Goal: Check status: Check status

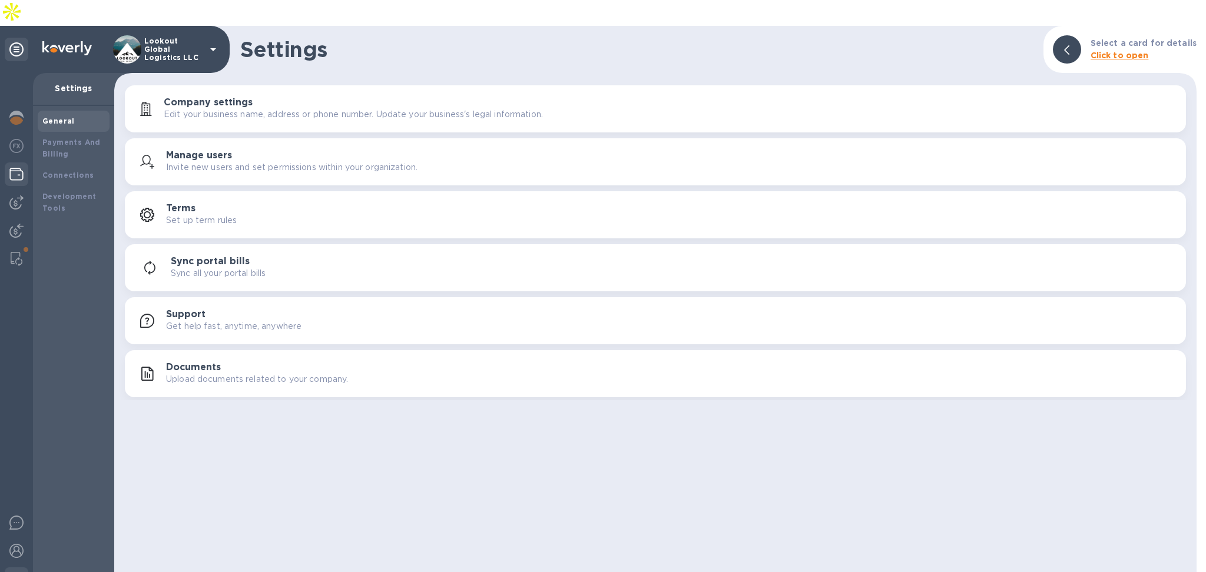
click at [9, 167] on img at bounding box center [16, 174] width 14 height 14
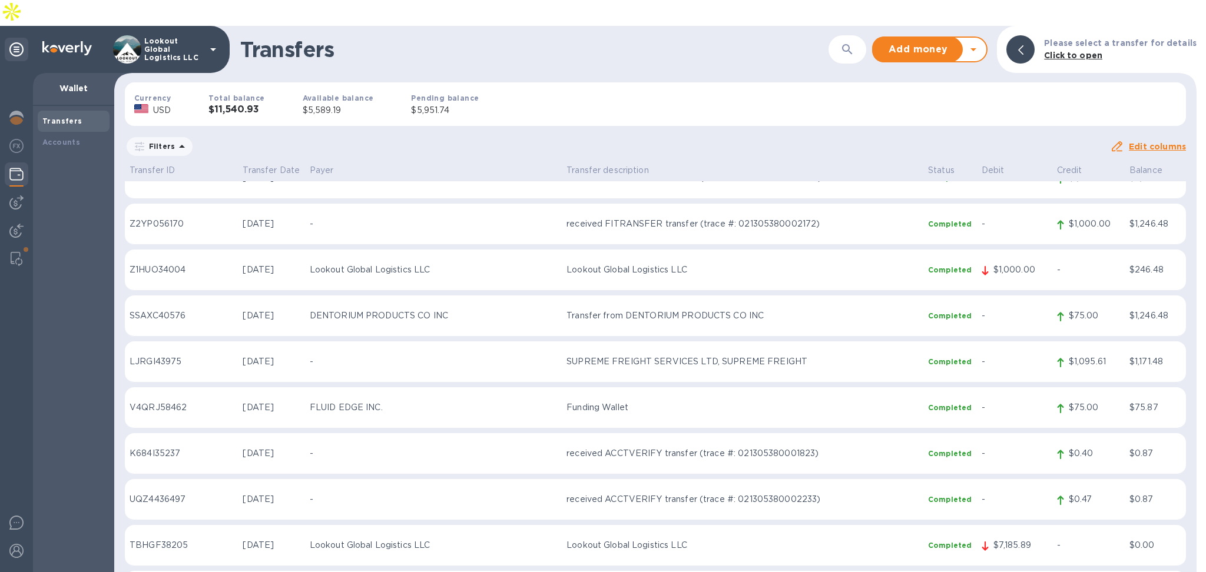
scroll to position [10062, 0]
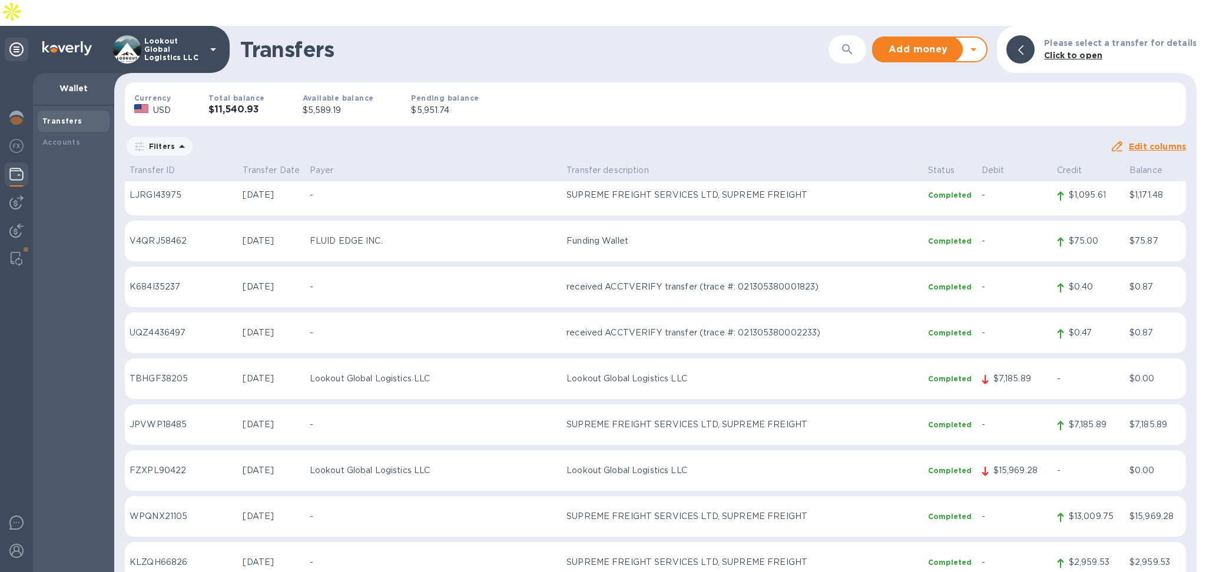
click at [566, 281] on p "received ACCTVERIFY transfer (trace #: 021305380001823)" at bounding box center [742, 287] width 352 height 12
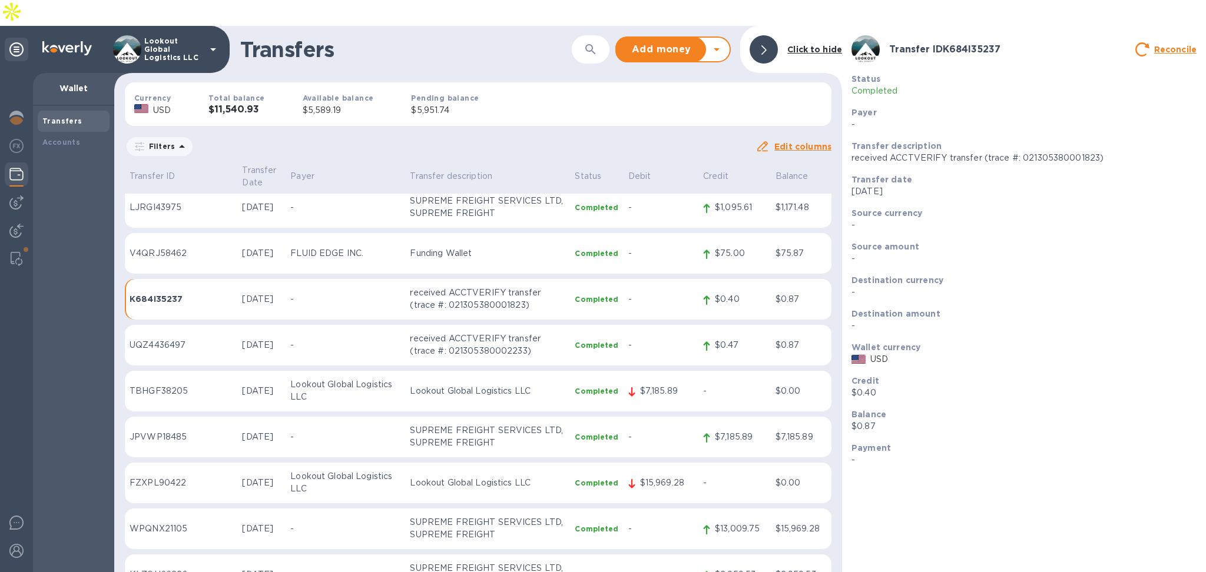
scroll to position [10063, 0]
click at [815, 45] on b "Click to hide" at bounding box center [814, 49] width 55 height 9
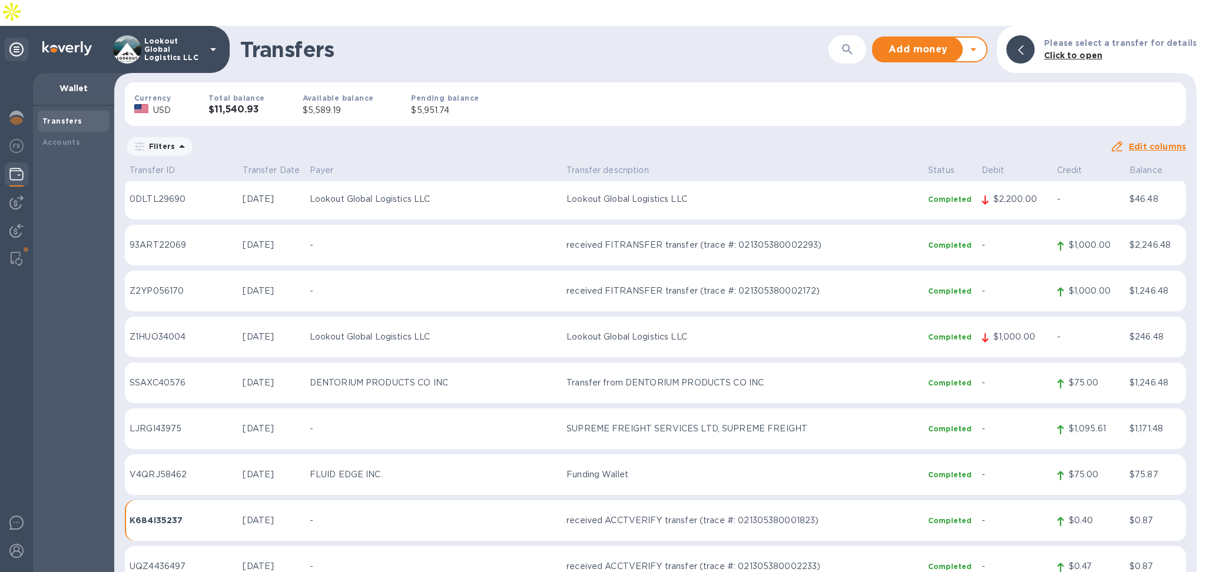
scroll to position [9826, 0]
click at [692, 287] on p "received FITRANSFER transfer (trace #: 021305380002172)" at bounding box center [742, 293] width 352 height 12
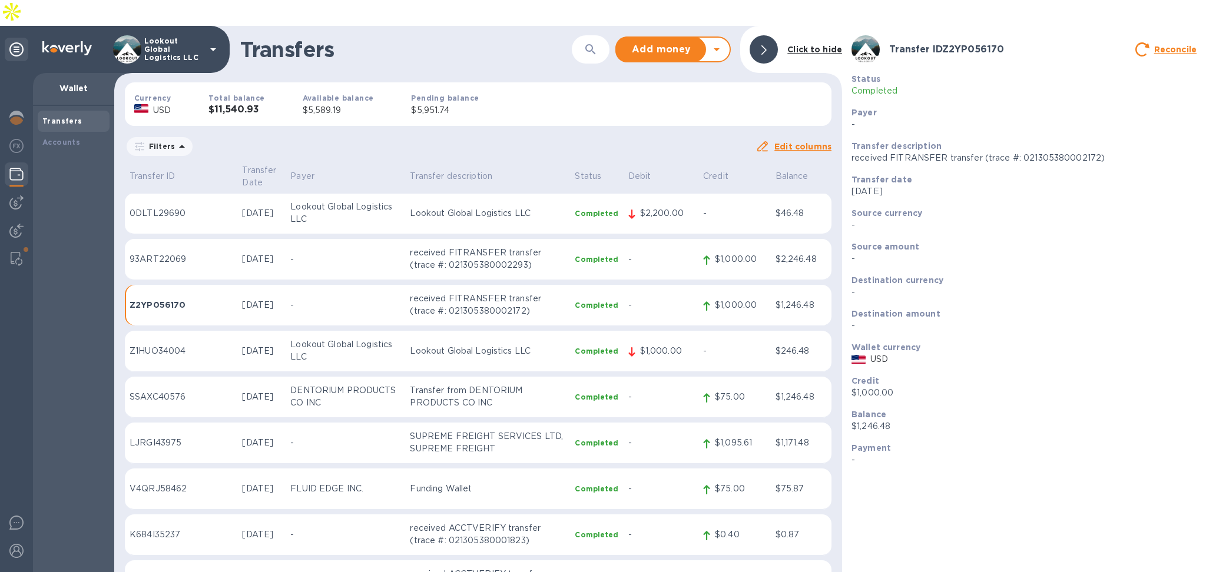
scroll to position [9827, 0]
click at [796, 45] on b "Click to hide" at bounding box center [814, 49] width 55 height 9
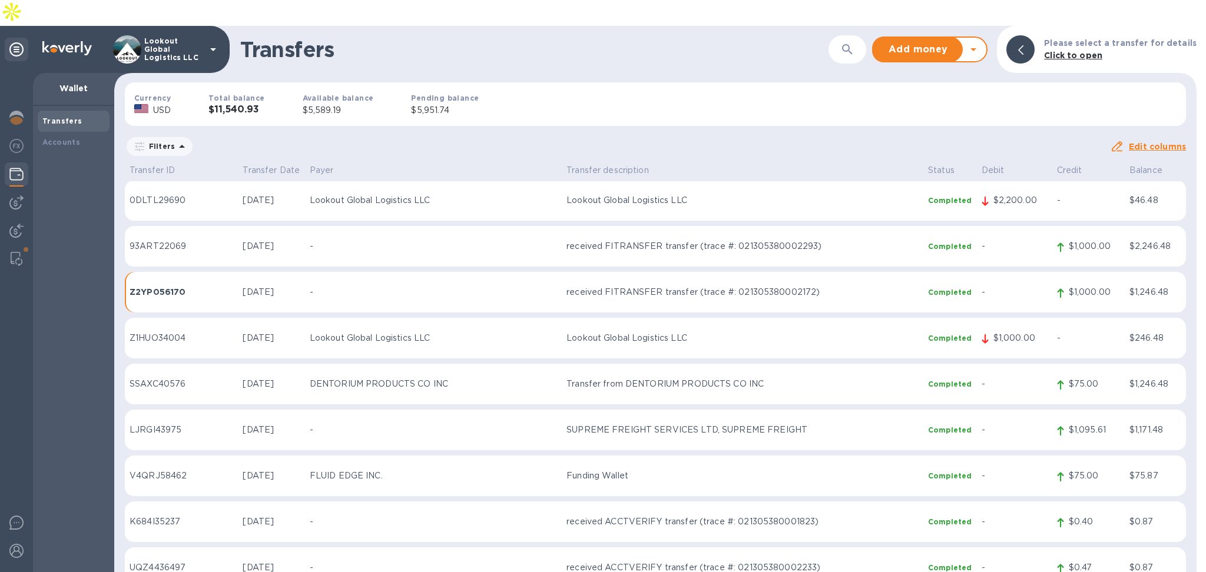
scroll to position [9826, 0]
click at [730, 287] on p "received FITRANSFER transfer (trace #: 021305380002172)" at bounding box center [742, 293] width 352 height 12
click at [1068, 287] on p "$1,000.00" at bounding box center [1093, 293] width 51 height 12
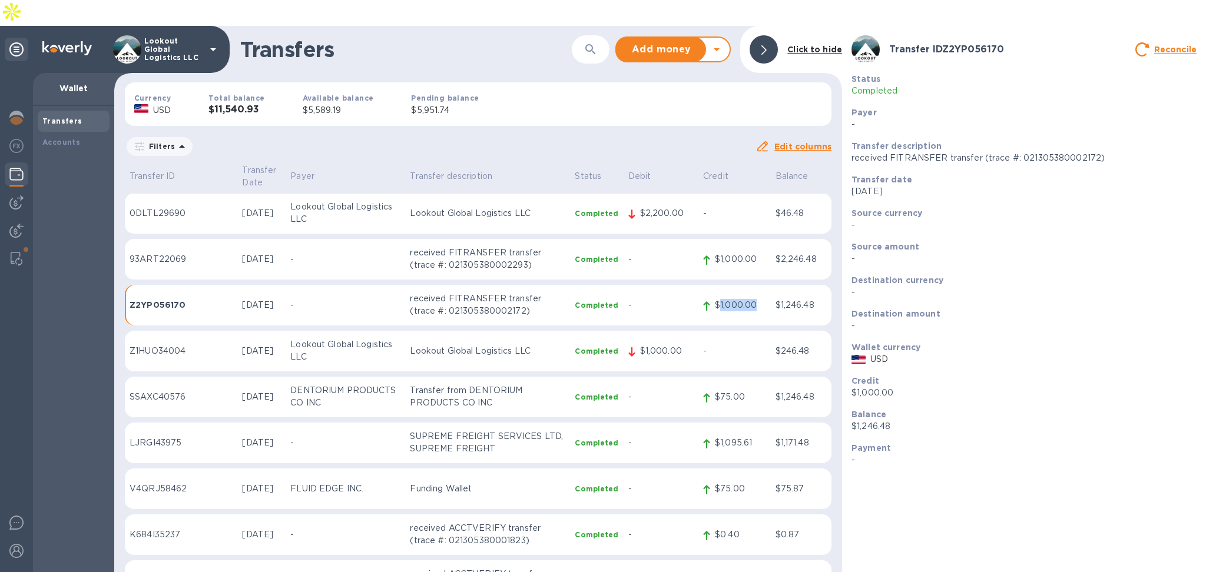
scroll to position [9827, 0]
click at [504, 292] on p "received FITRANSFER transfer (trace #: 021305380002172)" at bounding box center [487, 304] width 155 height 25
click at [439, 292] on p "received FITRANSFER transfer (trace #: 021305380002172)" at bounding box center [487, 304] width 155 height 25
copy p "021305380002172"
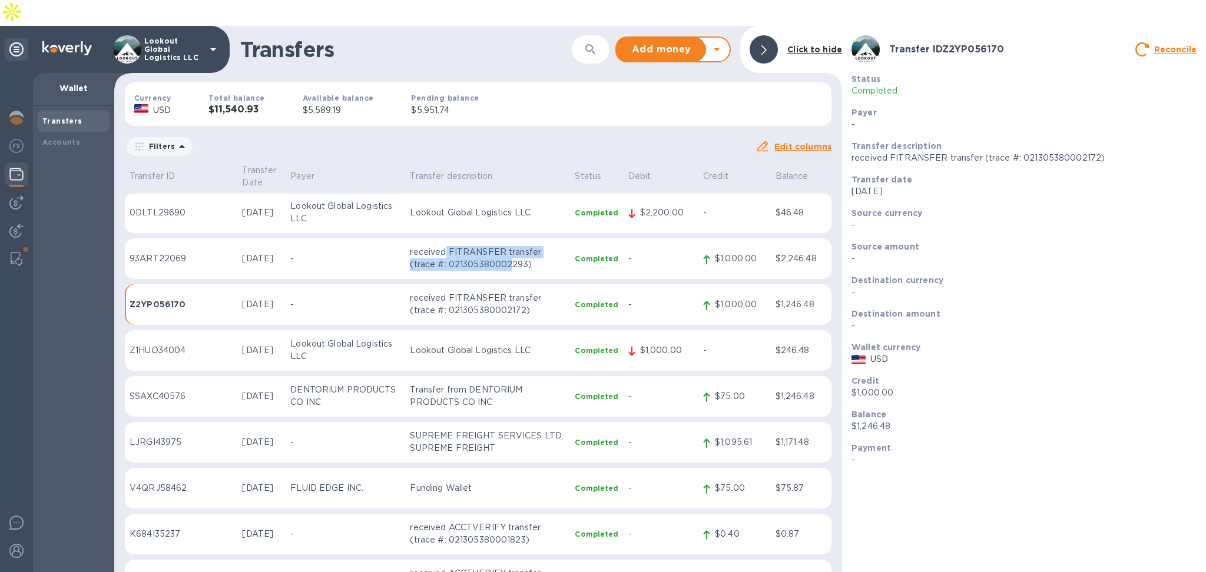
drag, startPoint x: 430, startPoint y: 210, endPoint x: 459, endPoint y: 223, distance: 31.6
click at [459, 246] on p "received FITRANSFER transfer (trace #: 021305380002293)" at bounding box center [487, 258] width 155 height 25
click at [482, 246] on p "received FITRANSFER transfer (trace #: 021305380002293)" at bounding box center [487, 258] width 155 height 25
drag, startPoint x: 889, startPoint y: 132, endPoint x: 942, endPoint y: 137, distance: 53.1
click at [942, 152] on p "received FITRANSFER transfer (trace #: 021305380002293)" at bounding box center [1023, 158] width 345 height 12
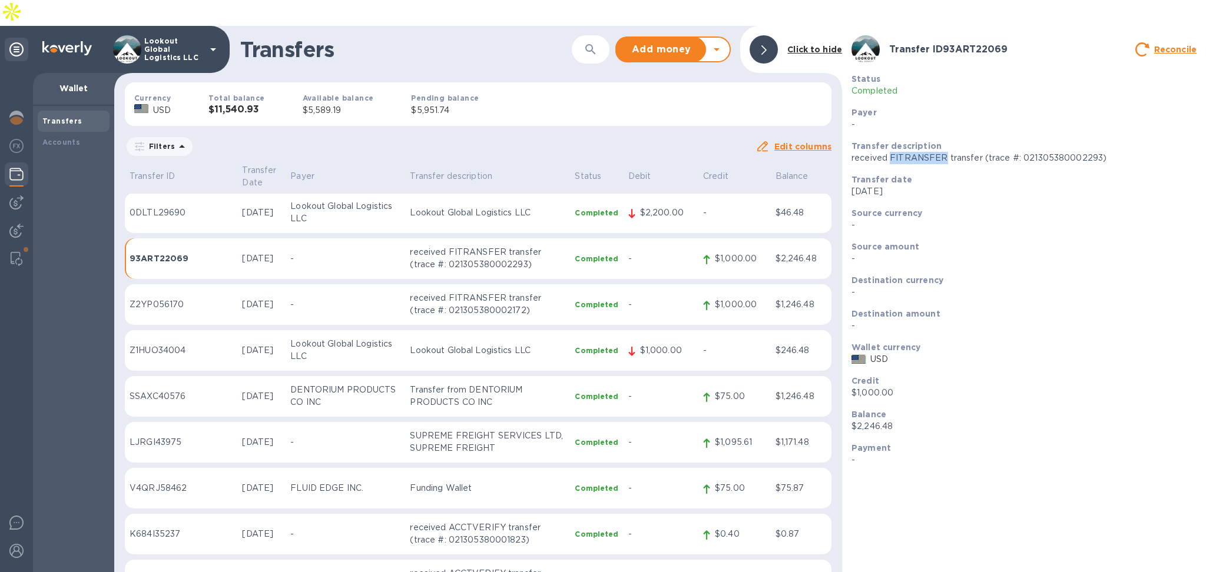
copy p "FITRANSFER"
drag, startPoint x: 805, startPoint y: 22, endPoint x: 818, endPoint y: 11, distance: 17.6
click at [805, 45] on b "Click to hide" at bounding box center [814, 49] width 55 height 9
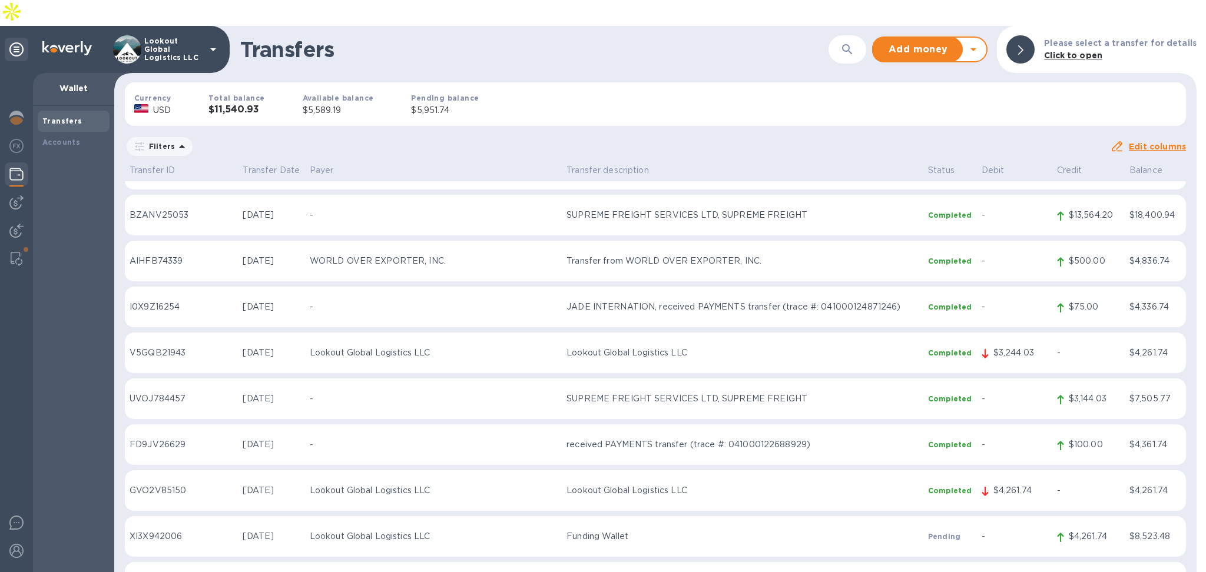
scroll to position [9042, 0]
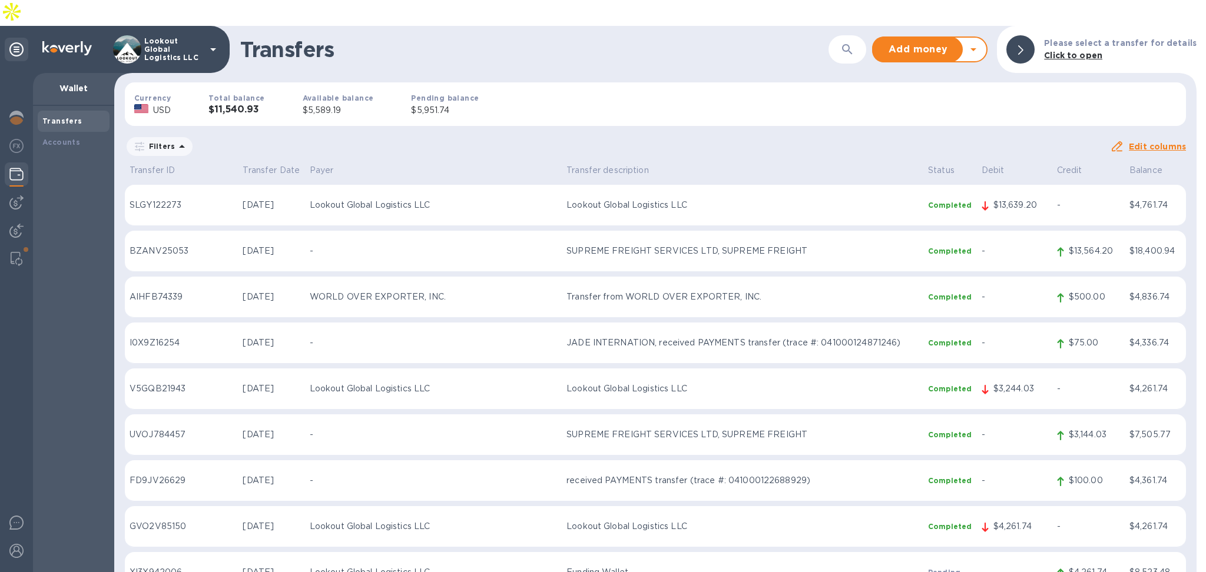
click at [721, 474] on p "received PAYMENTS transfer (trace #: 041000122688929)" at bounding box center [742, 480] width 352 height 12
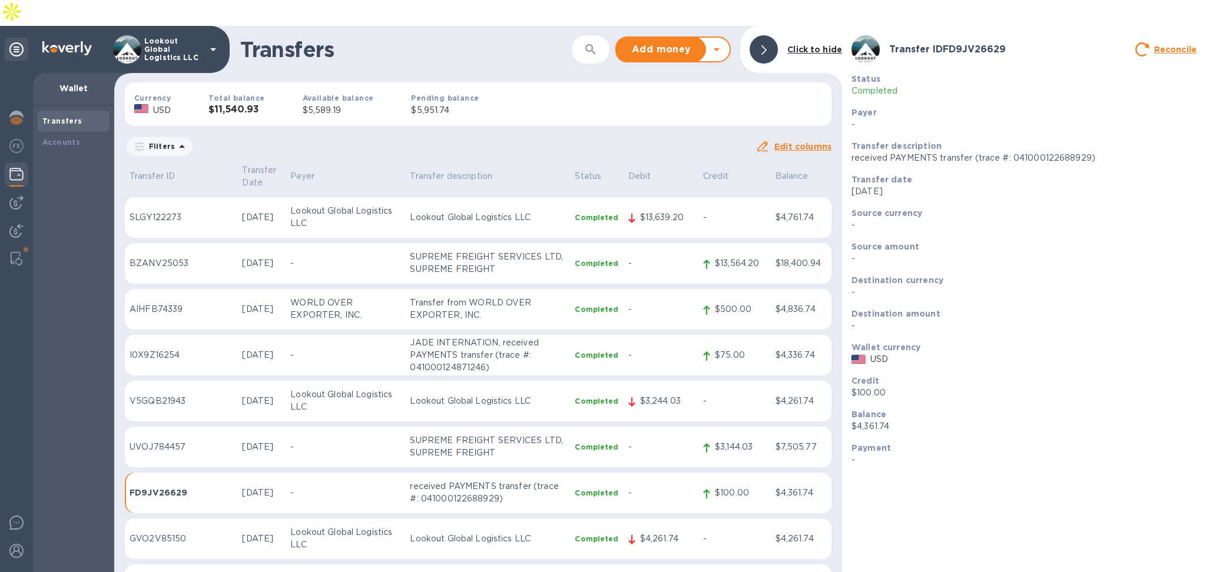
scroll to position [9042, 0]
